Goal: Browse casually: Explore the website without a specific task or goal

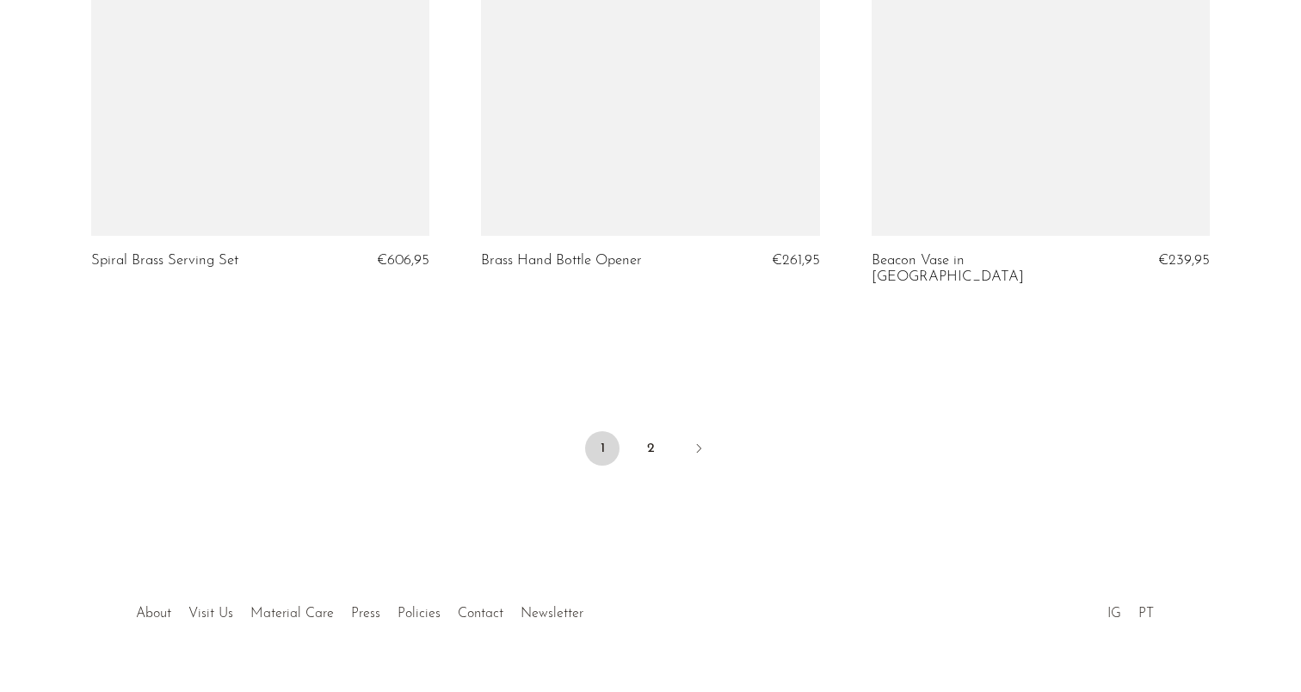
scroll to position [6477, 0]
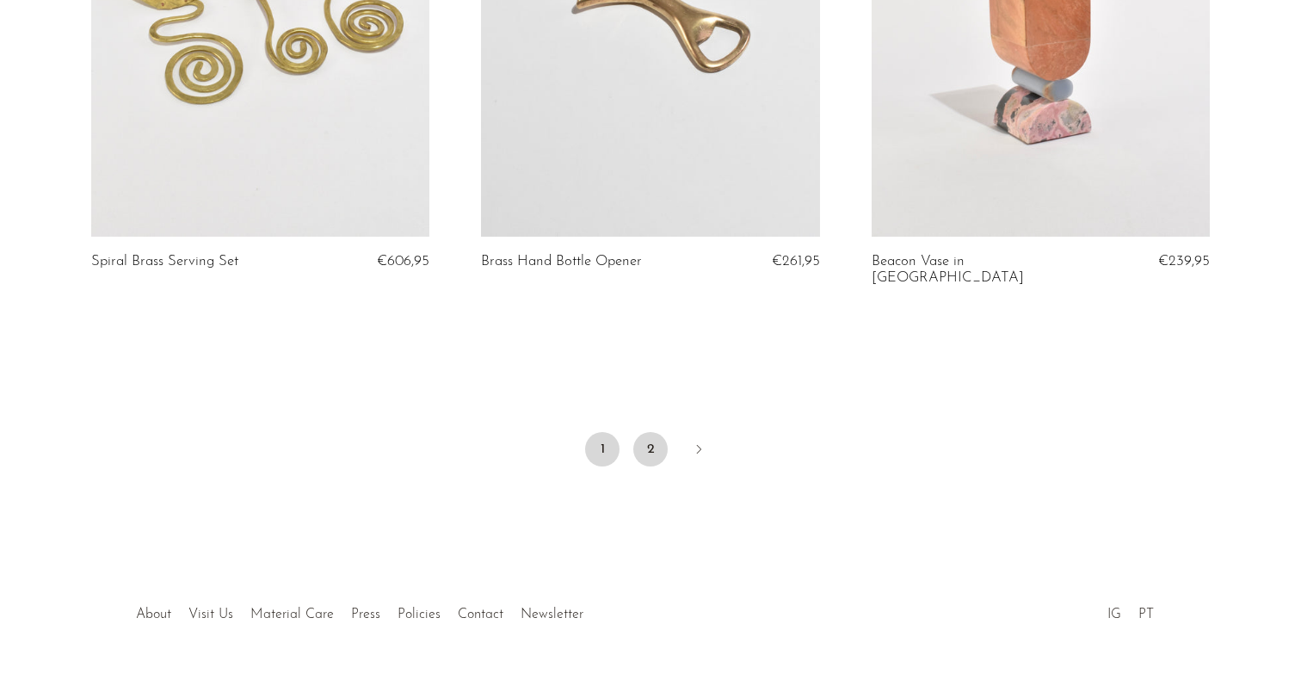
click at [642, 432] on link "2" at bounding box center [650, 449] width 34 height 34
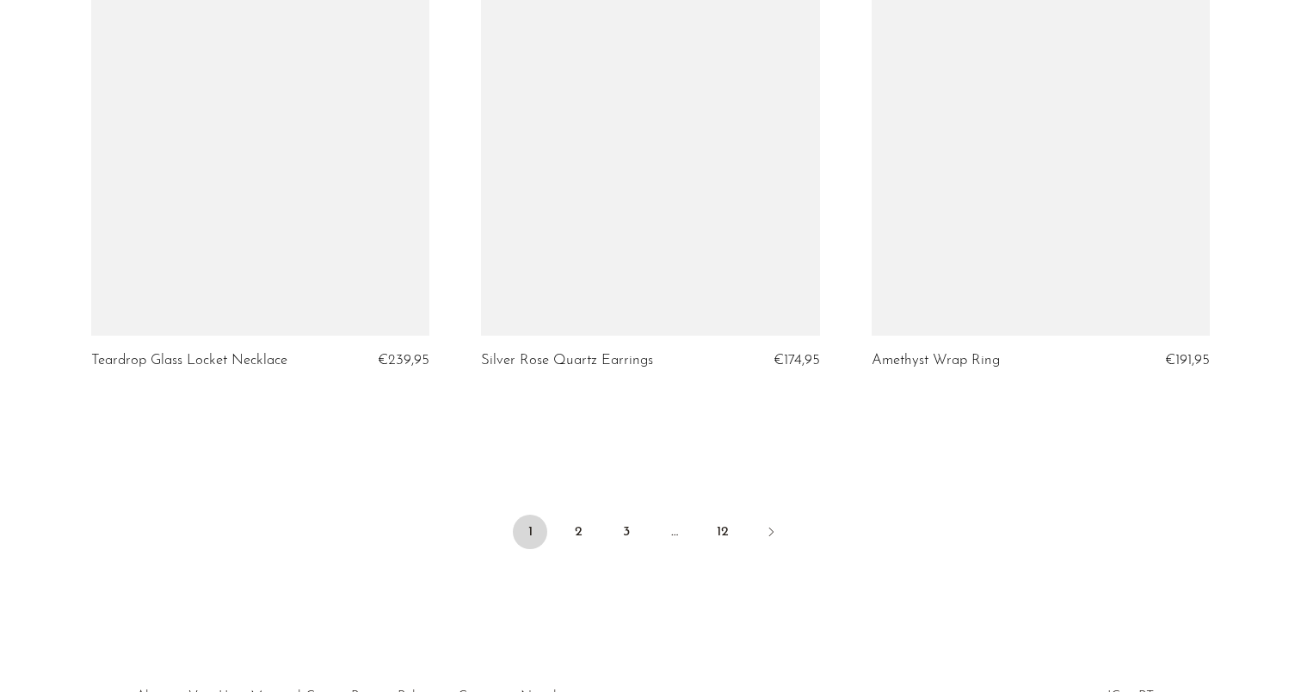
scroll to position [6396, 0]
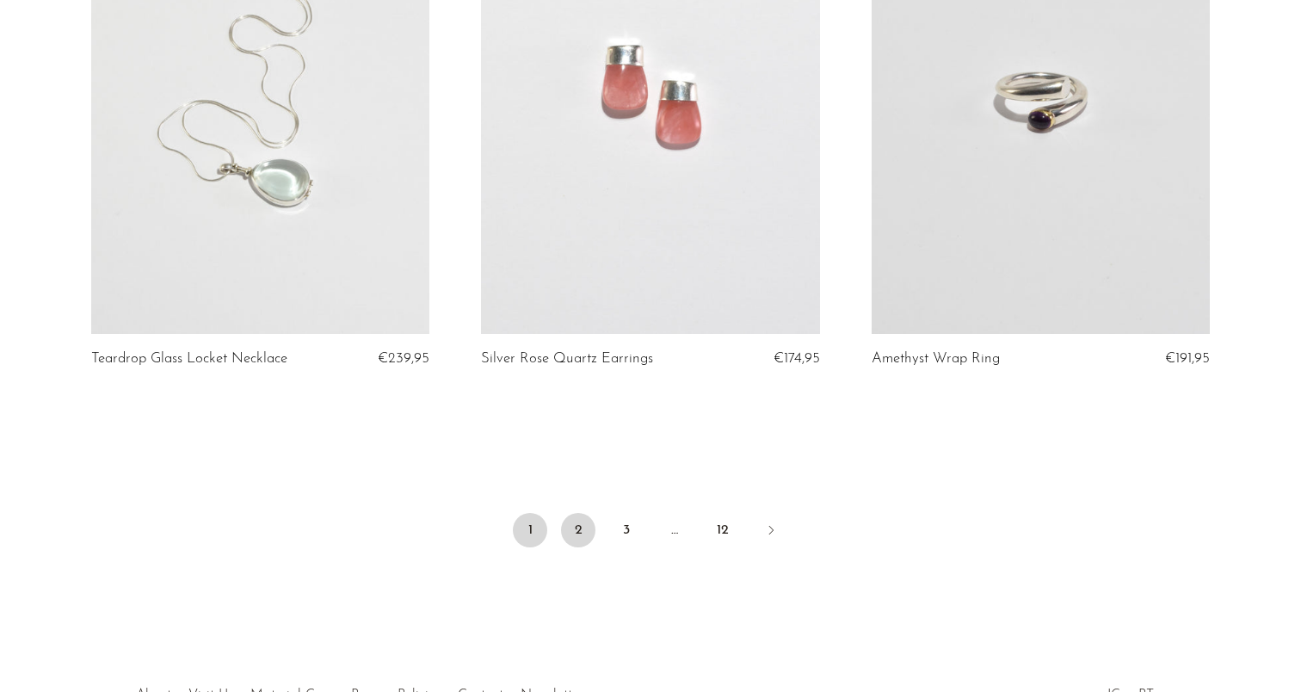
click at [583, 513] on link "2" at bounding box center [578, 530] width 34 height 34
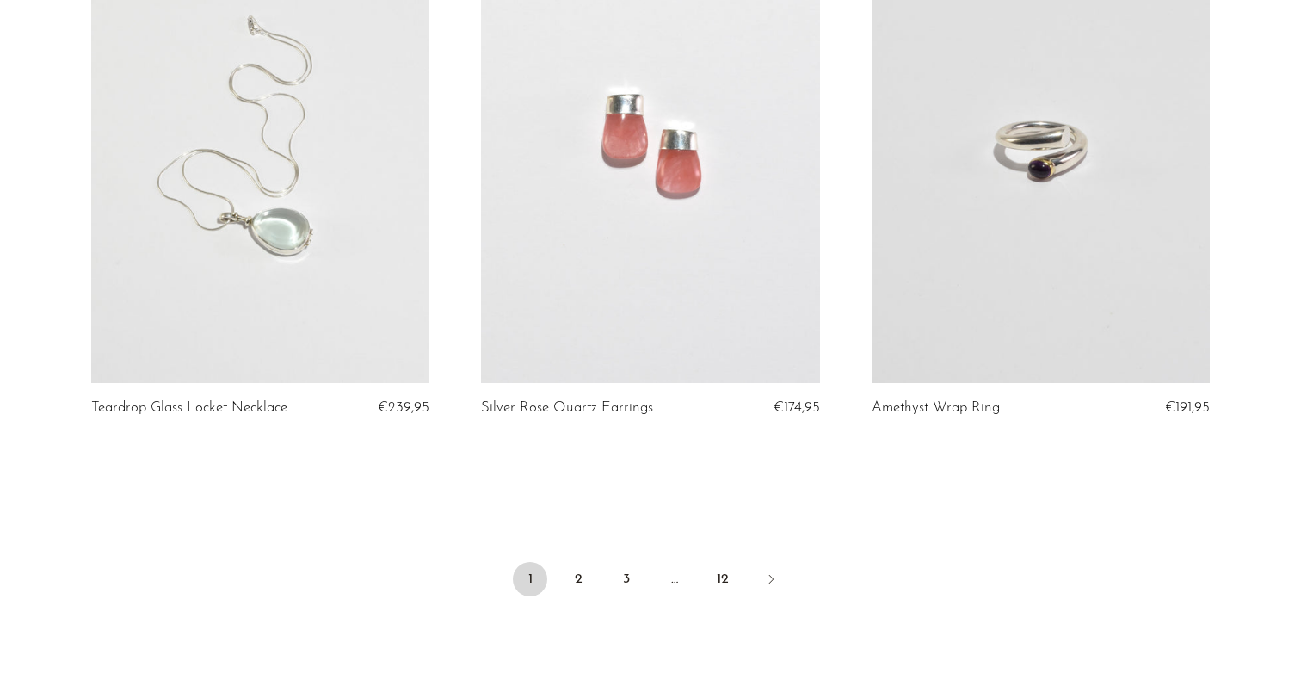
scroll to position [6337, 0]
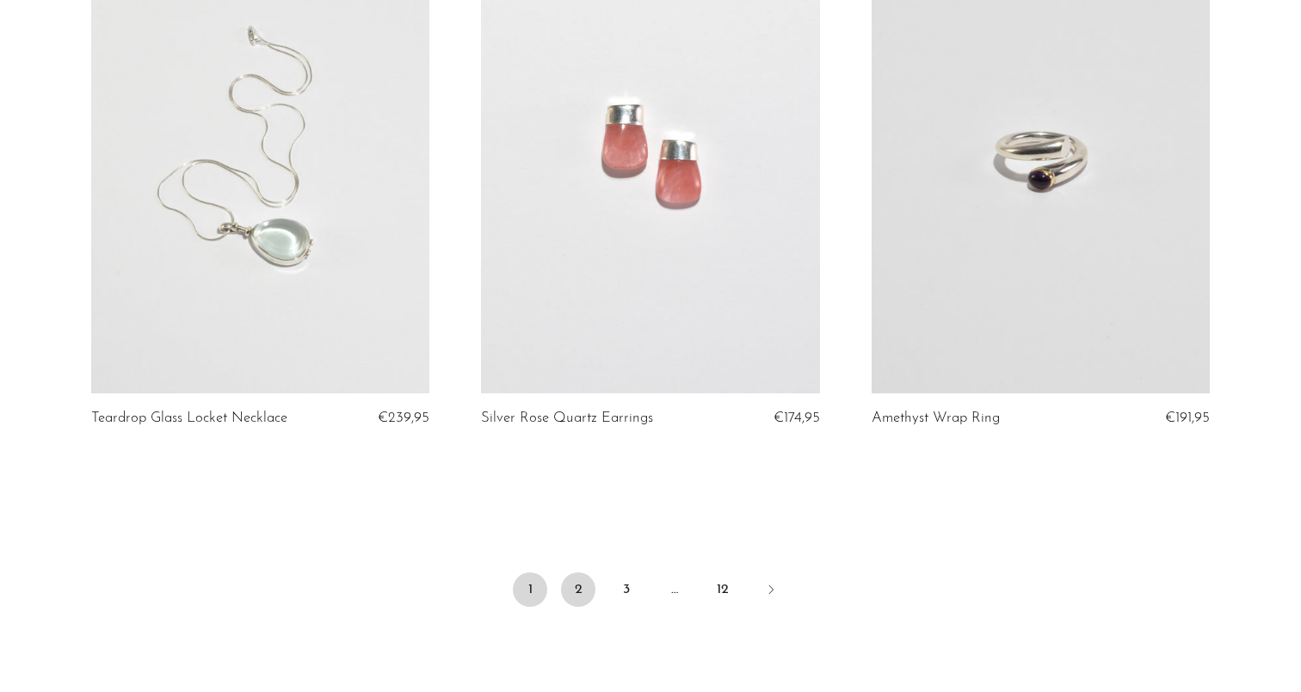
click at [573, 572] on link "2" at bounding box center [578, 589] width 34 height 34
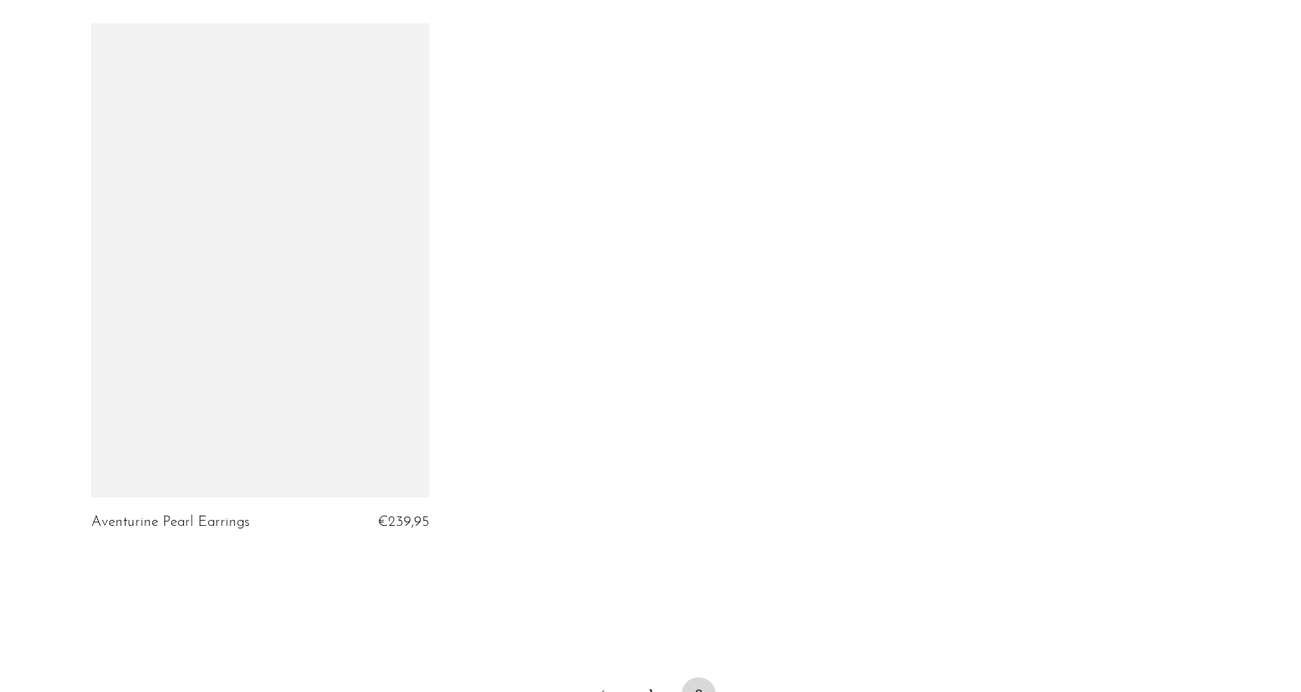
scroll to position [6217, 0]
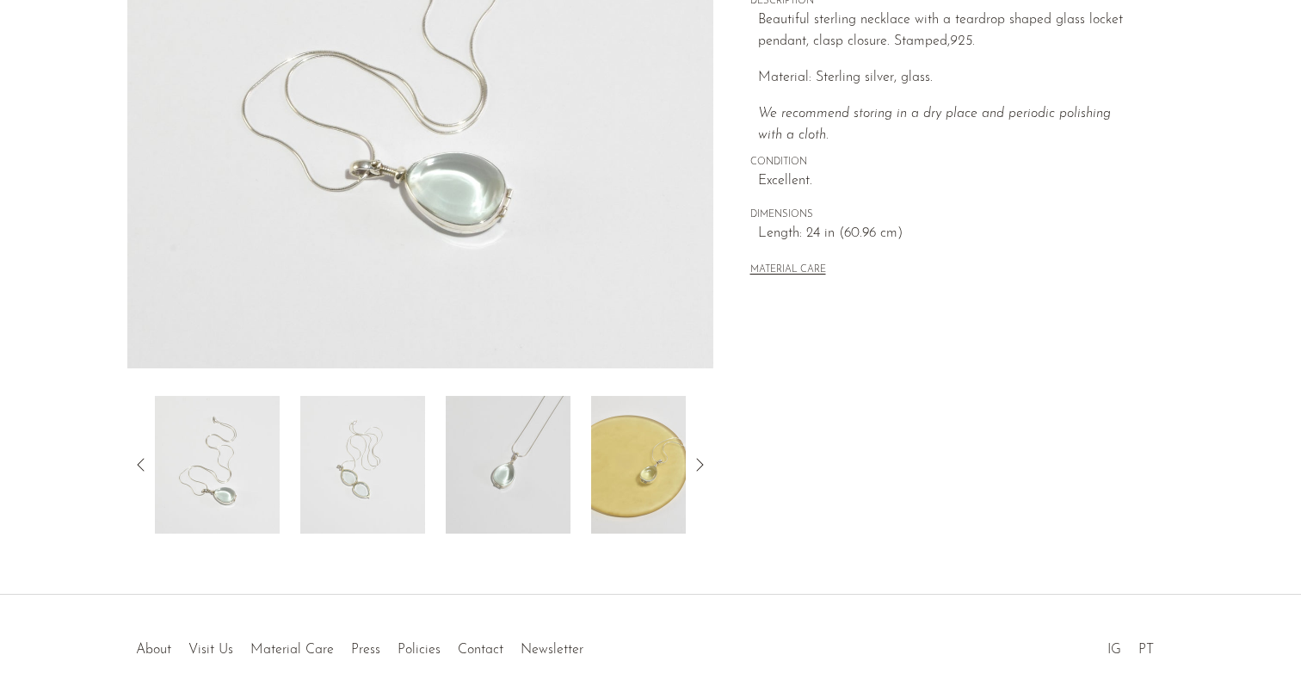
scroll to position [360, 0]
click at [360, 476] on img at bounding box center [362, 461] width 125 height 138
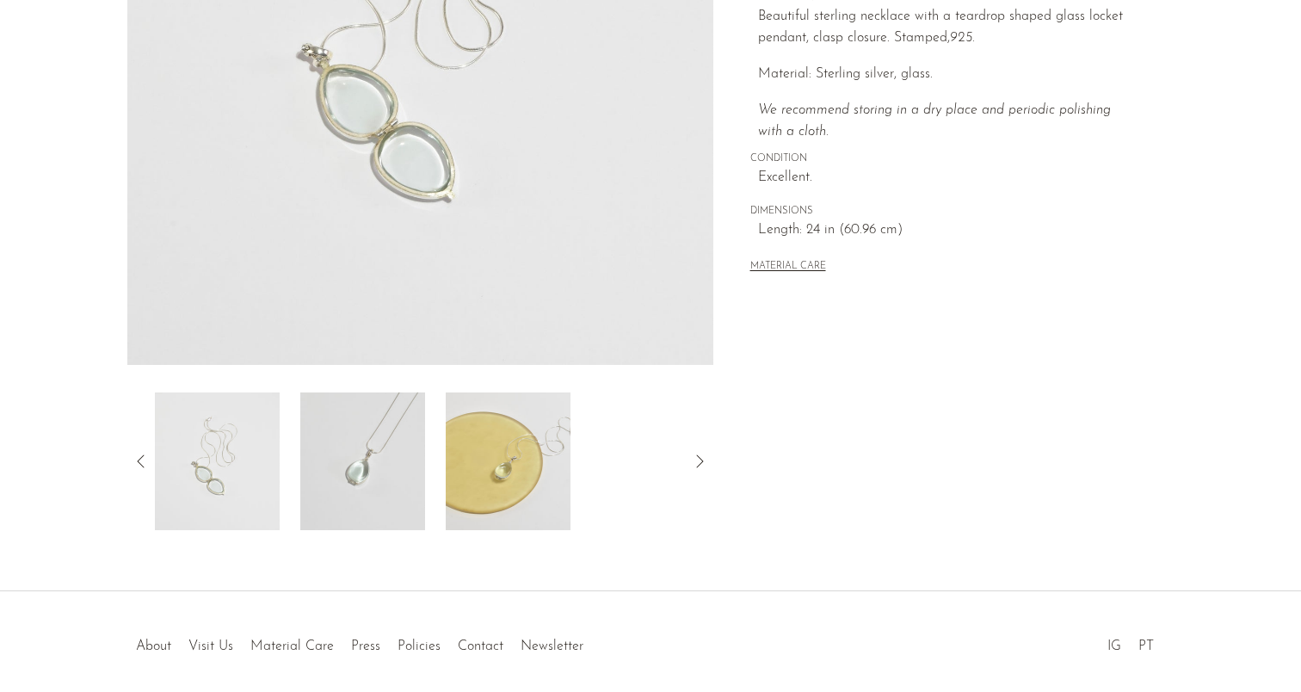
click at [357, 476] on img at bounding box center [362, 461] width 125 height 138
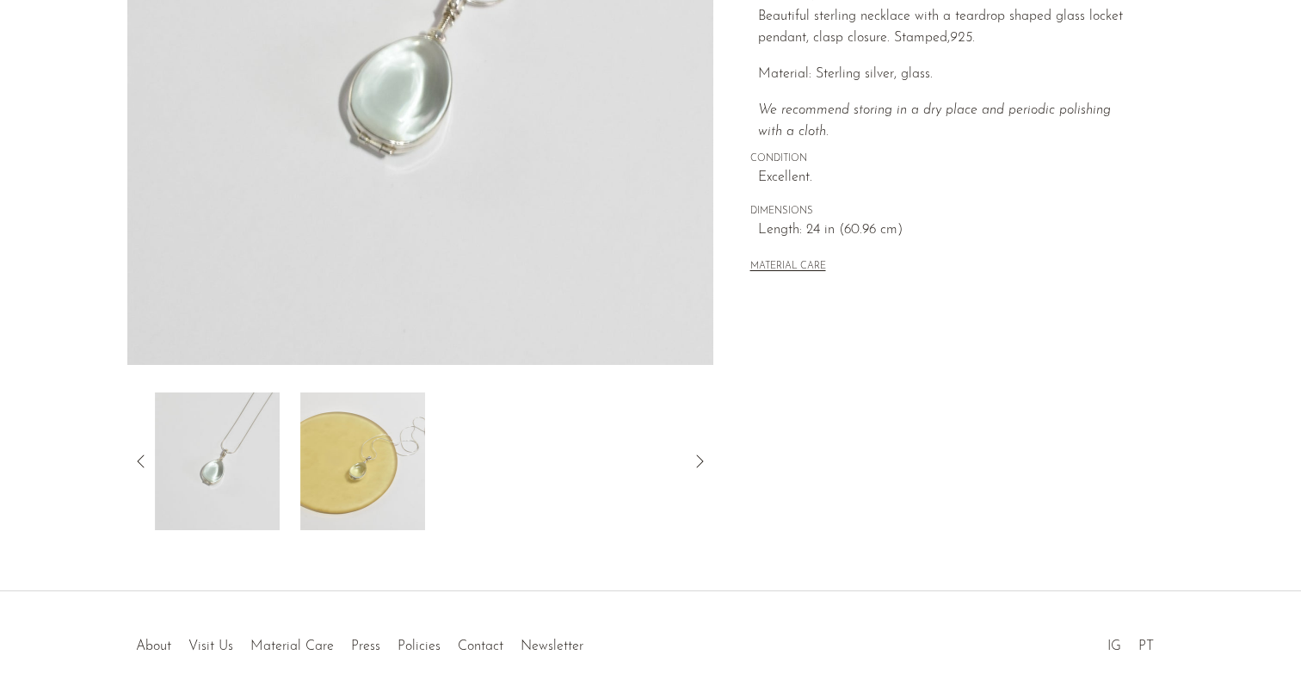
click at [336, 474] on img at bounding box center [362, 461] width 125 height 138
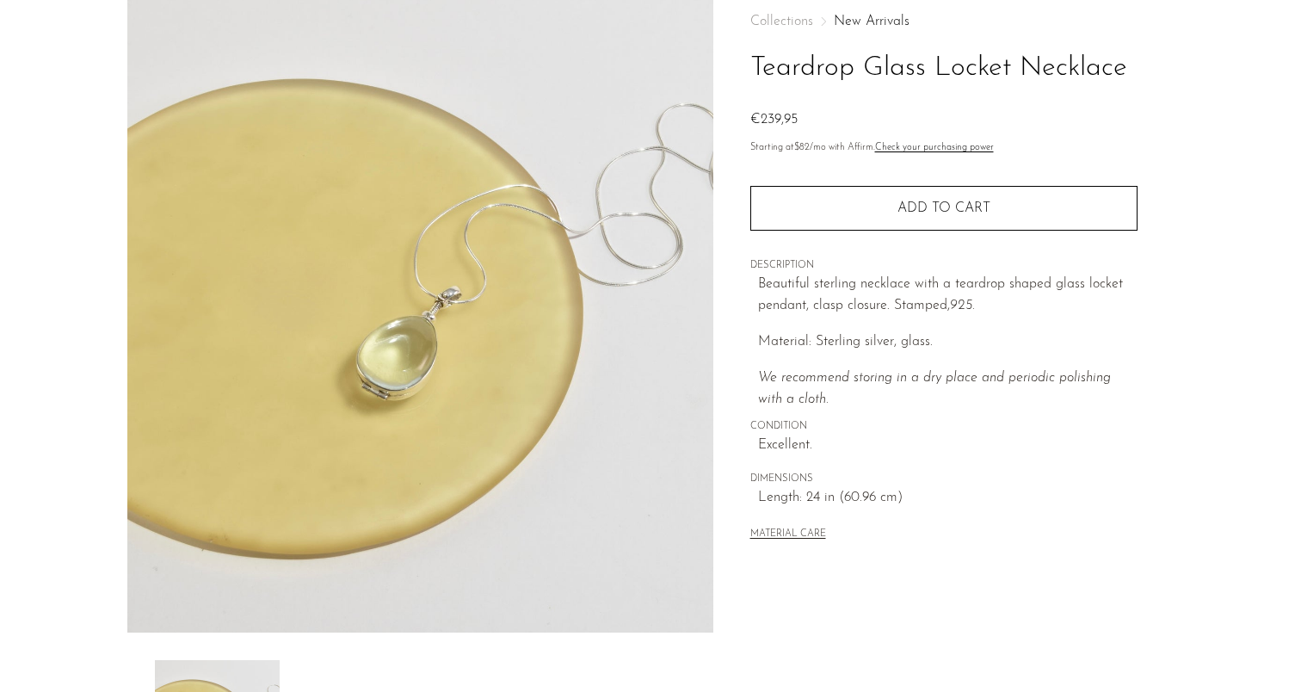
scroll to position [94, 0]
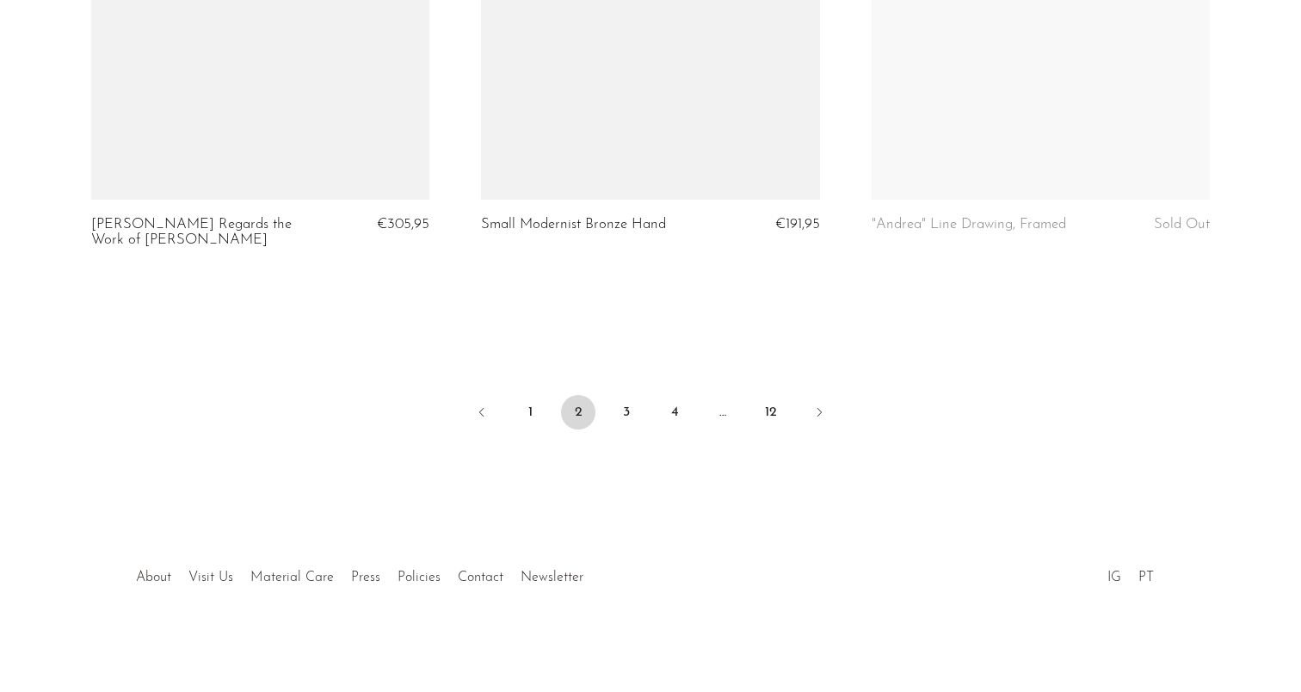
scroll to position [6493, 0]
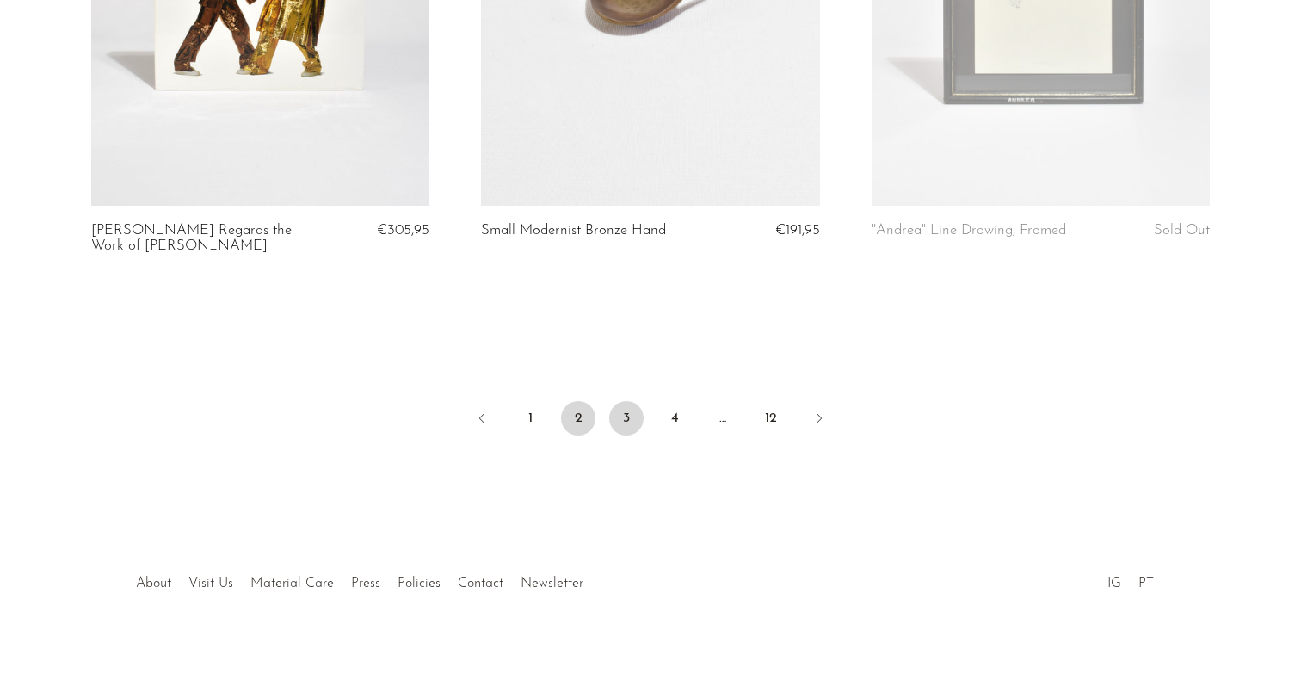
click at [624, 412] on link "3" at bounding box center [626, 418] width 34 height 34
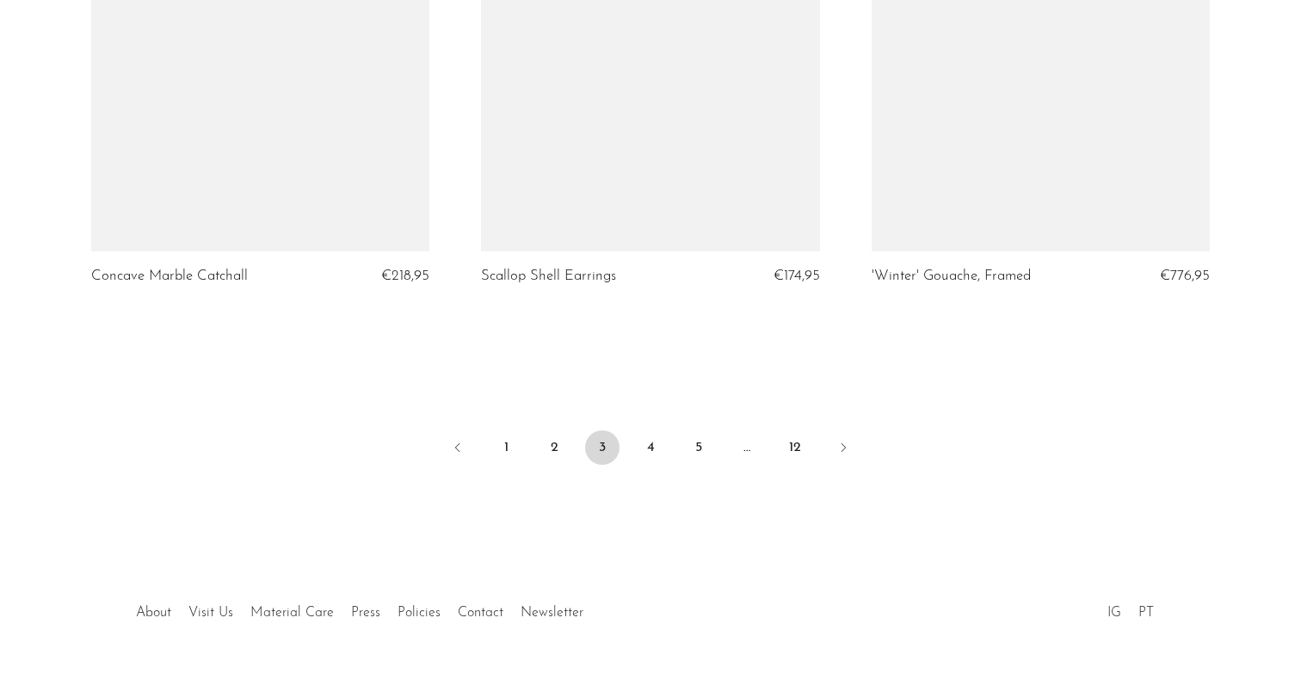
scroll to position [6477, 0]
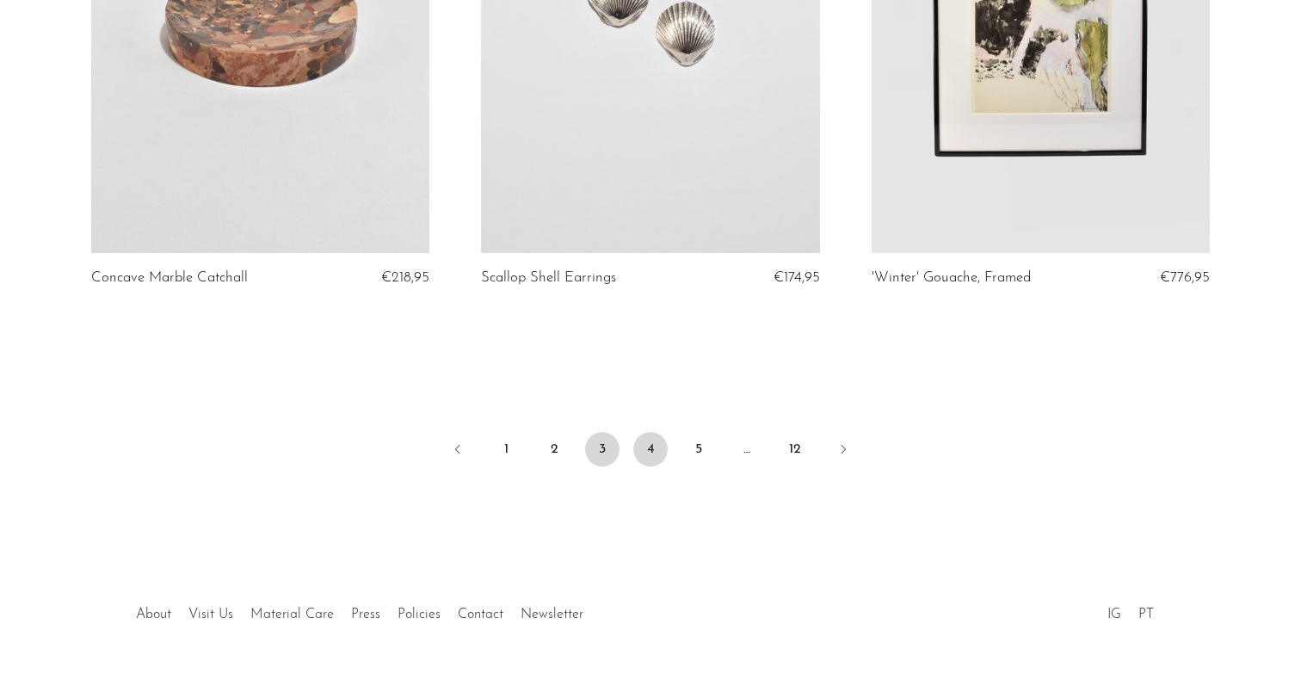
click at [655, 432] on link "4" at bounding box center [650, 449] width 34 height 34
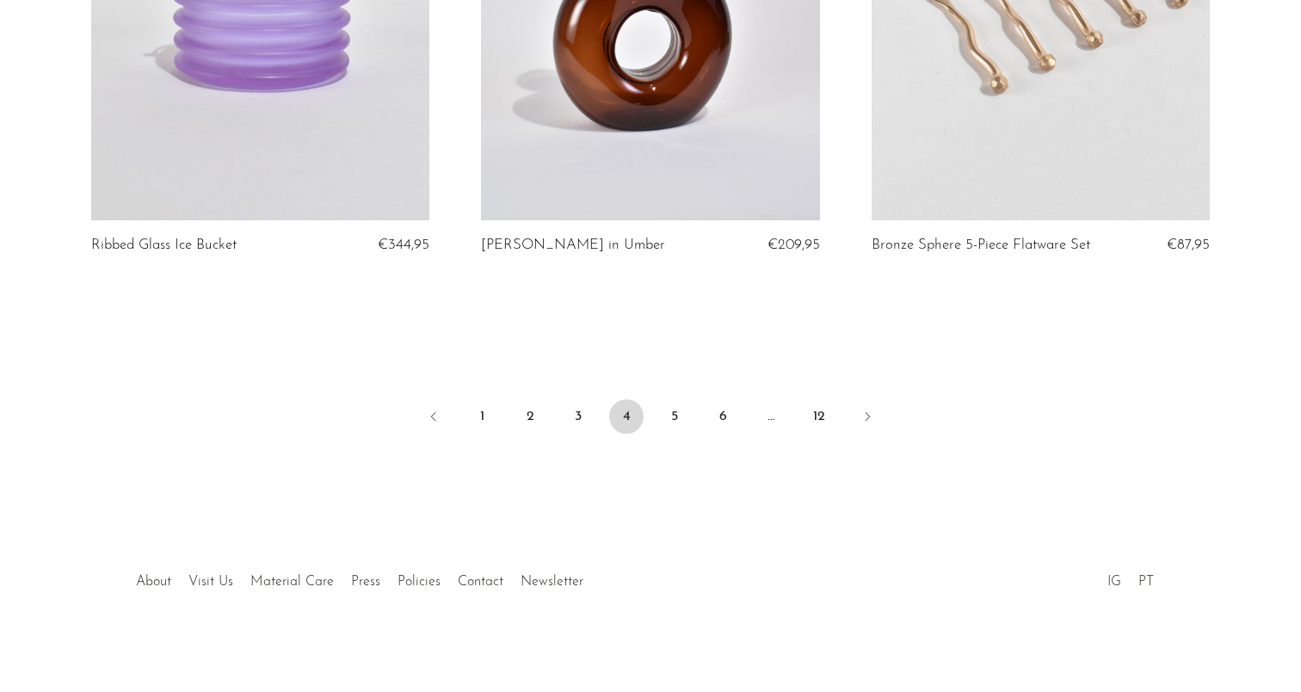
scroll to position [6477, 0]
click at [666, 400] on link "5" at bounding box center [674, 417] width 34 height 34
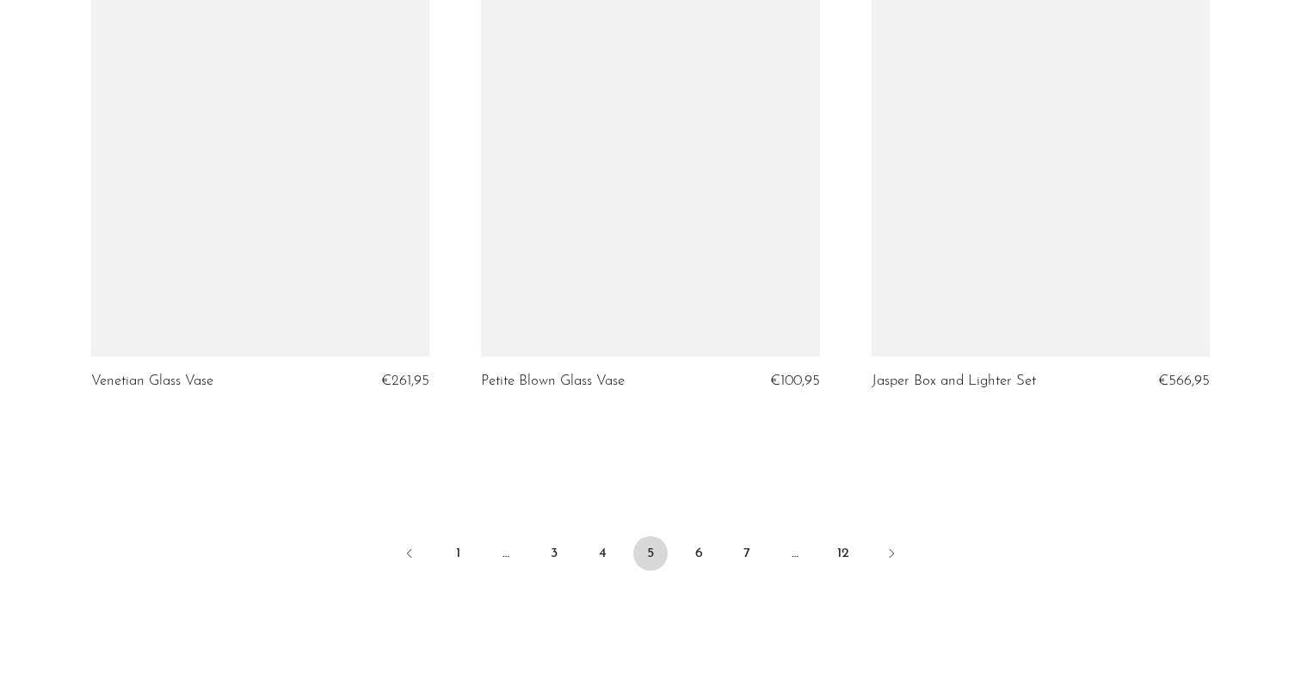
scroll to position [6352, 0]
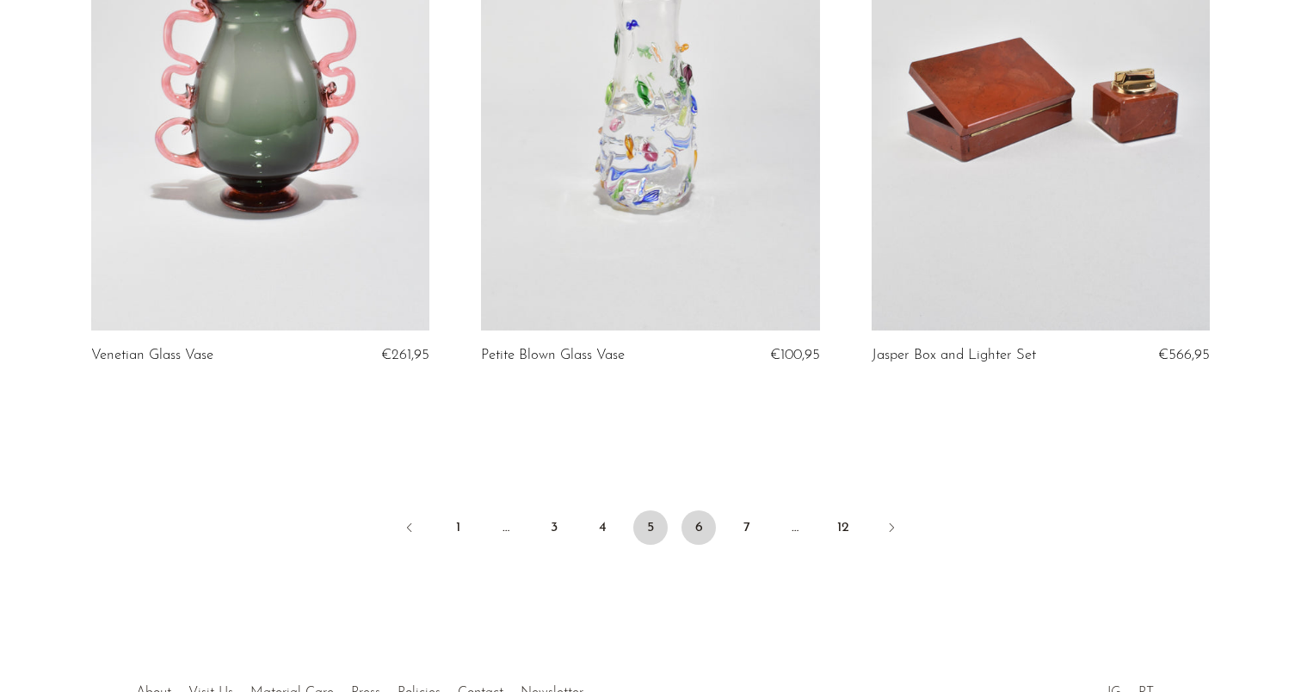
click at [692, 510] on link "6" at bounding box center [698, 527] width 34 height 34
